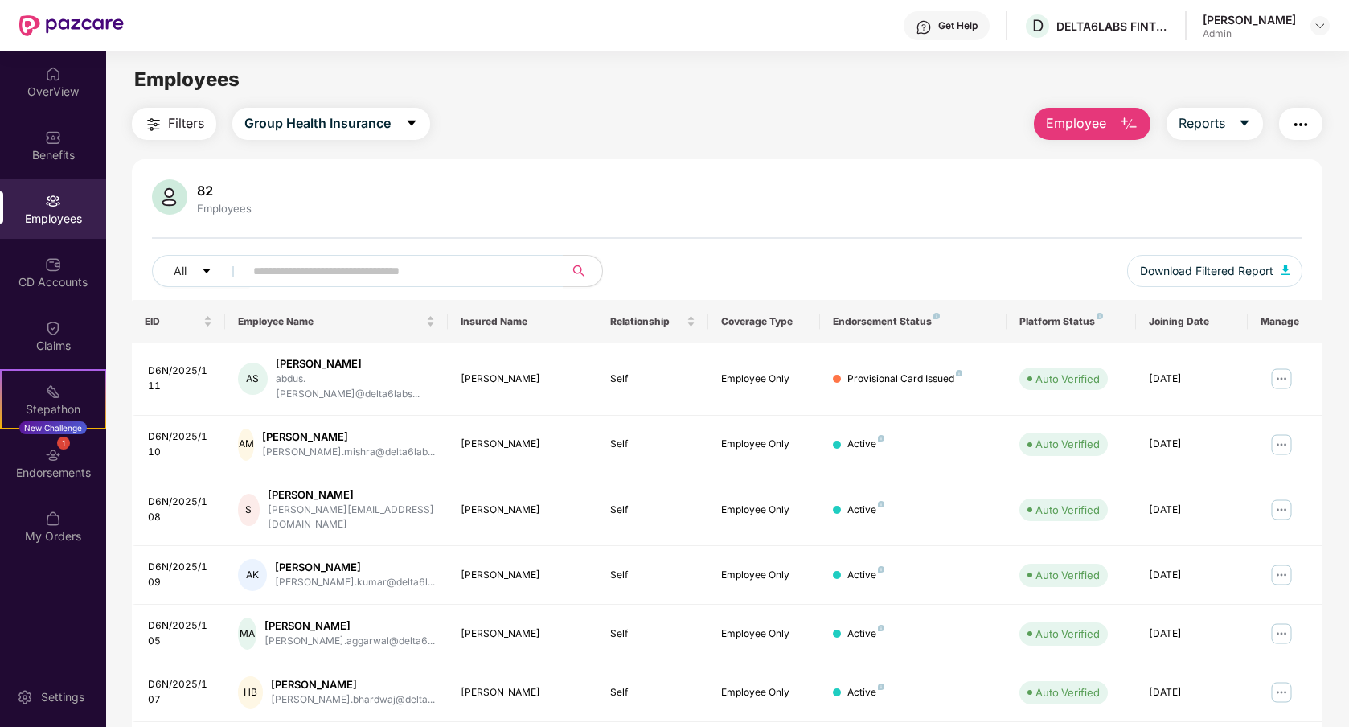
click at [185, 120] on span "Filters" at bounding box center [186, 123] width 36 height 20
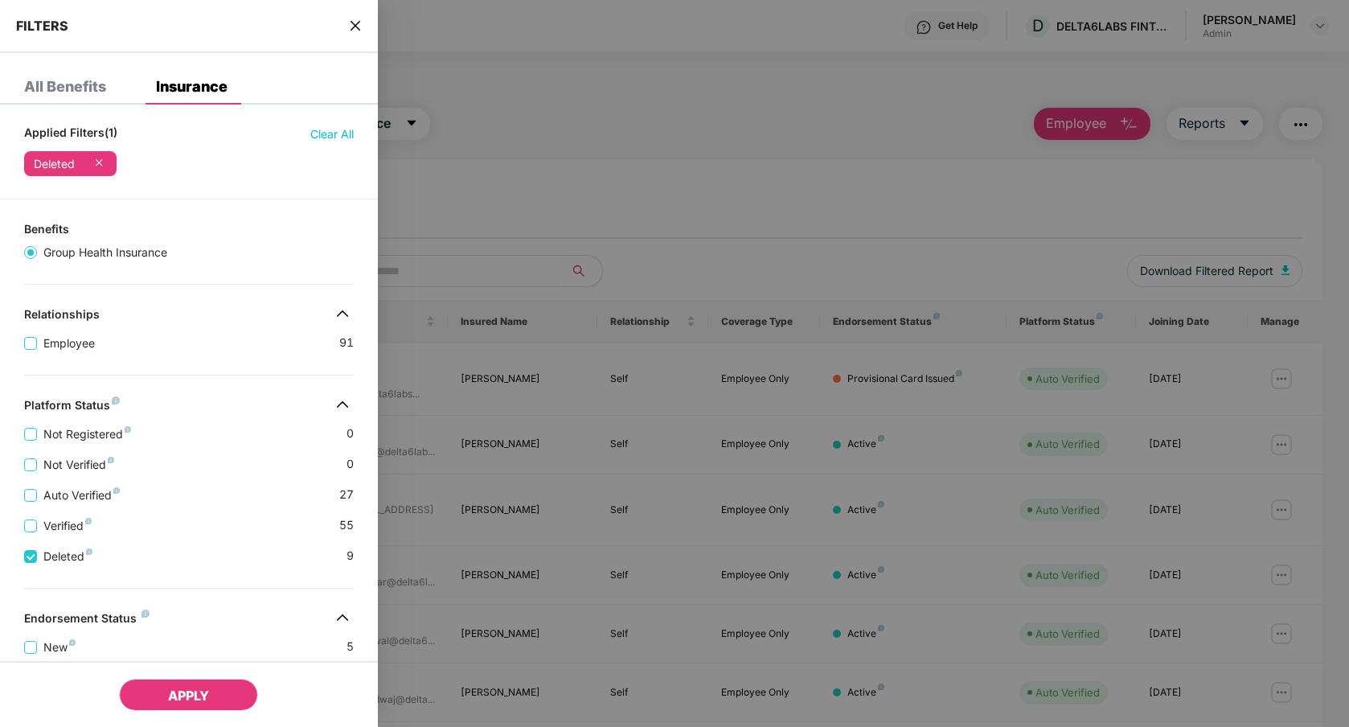
click at [199, 695] on span "APPLY" at bounding box center [188, 695] width 41 height 16
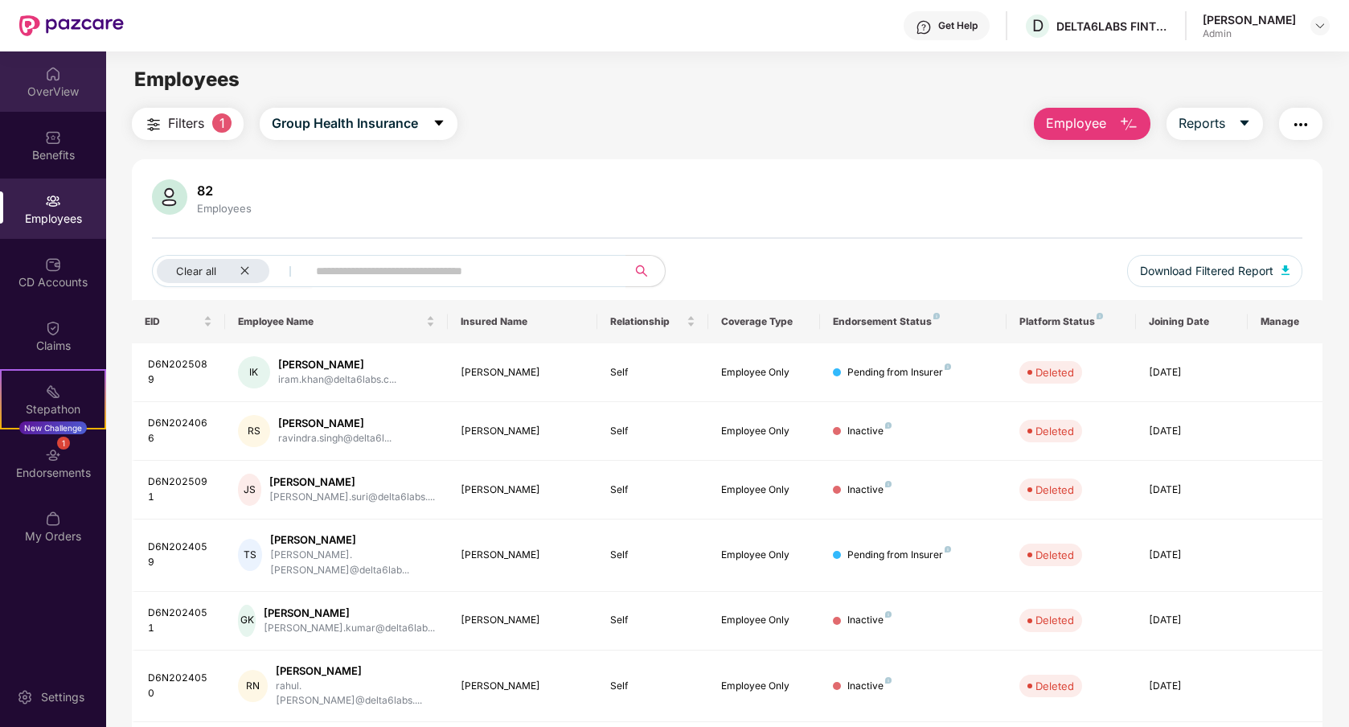
click at [60, 87] on div "OverView" at bounding box center [53, 92] width 106 height 16
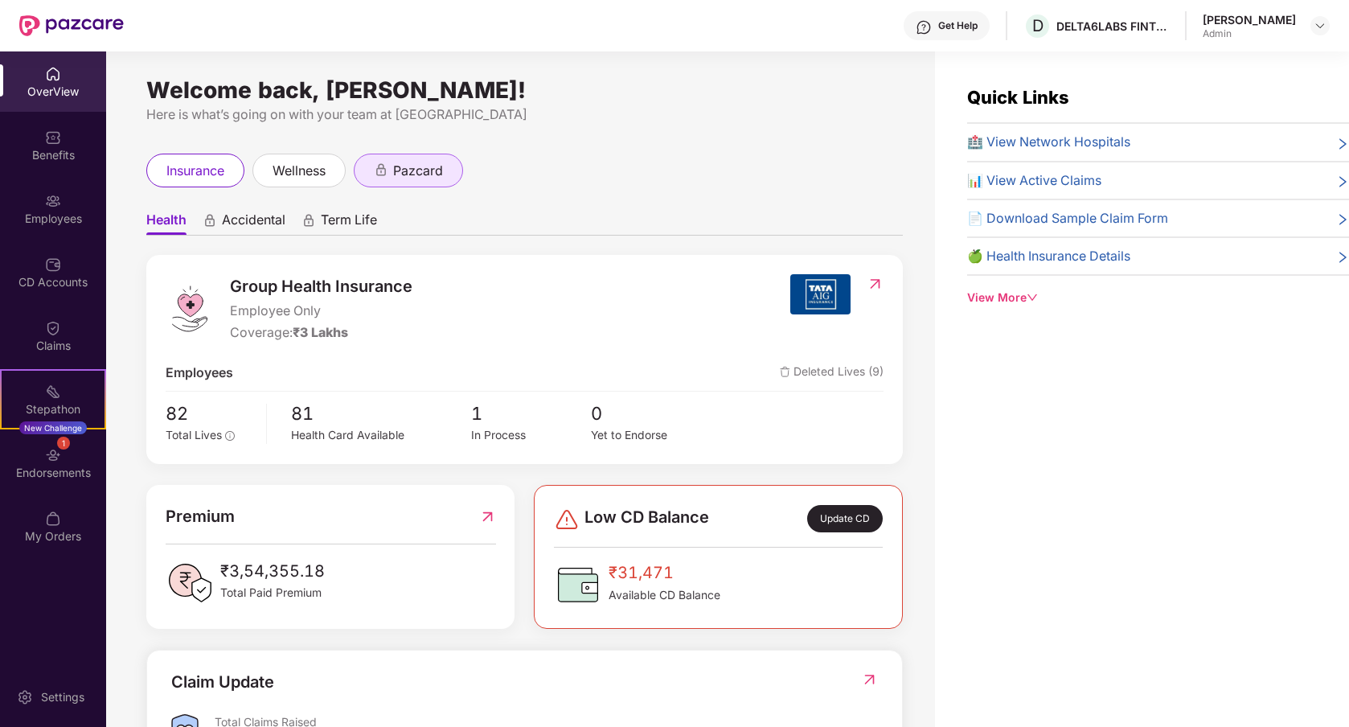
click at [420, 170] on span "pazcard" at bounding box center [418, 171] width 50 height 20
